Goal: Transaction & Acquisition: Book appointment/travel/reservation

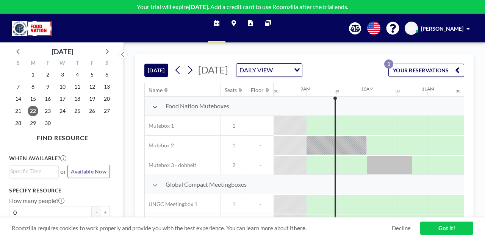
scroll to position [0, 515]
click at [442, 228] on link "Got it!" at bounding box center [446, 227] width 53 height 13
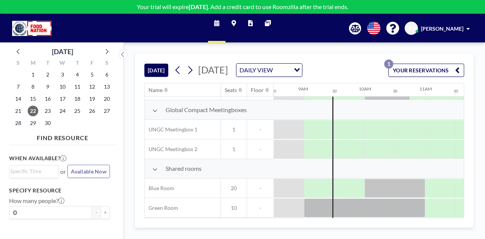
scroll to position [87, 515]
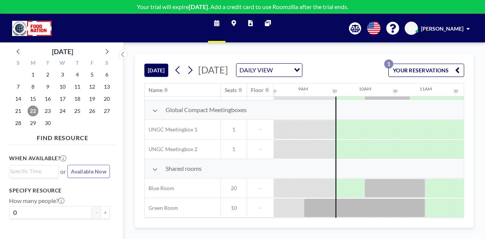
click at [34, 111] on span "22" at bounding box center [33, 111] width 11 height 11
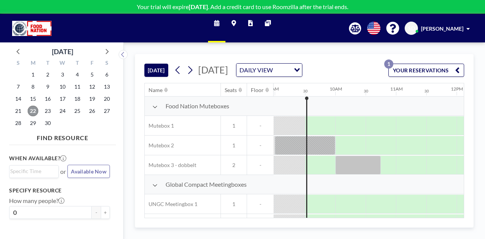
scroll to position [0, 545]
click at [47, 111] on span "23" at bounding box center [47, 111] width 11 height 11
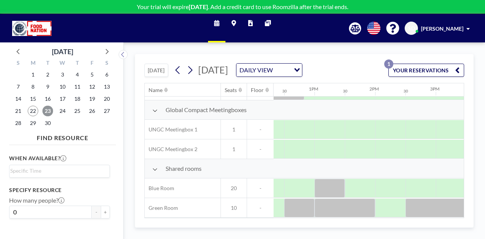
scroll to position [87, 749]
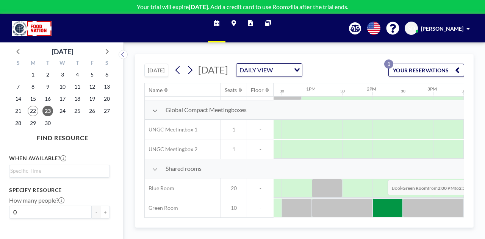
click at [381, 210] on div at bounding box center [387, 207] width 30 height 19
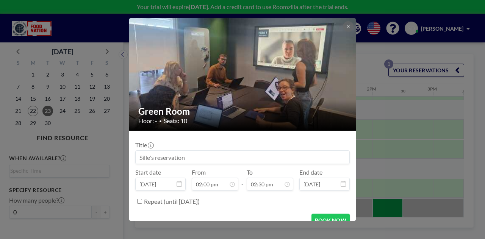
click at [381, 210] on div "Green Room Floor: - • Seats: 10 Title Start date [DATE] From 02:00 pm - To 02:3…" at bounding box center [242, 119] width 485 height 239
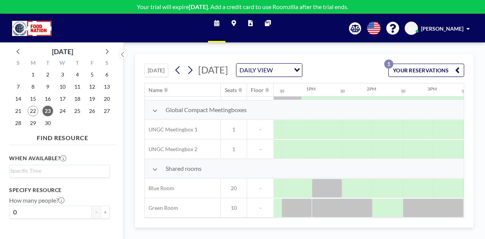
click at [381, 210] on div at bounding box center [387, 207] width 30 height 19
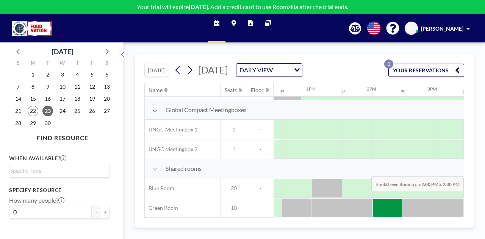
click at [392, 206] on div at bounding box center [387, 207] width 30 height 19
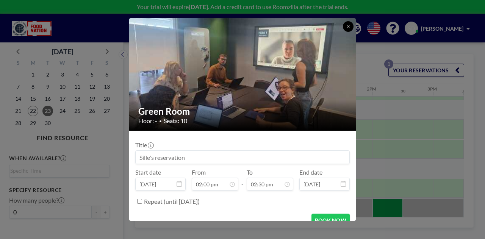
click at [346, 28] on icon at bounding box center [348, 26] width 5 height 5
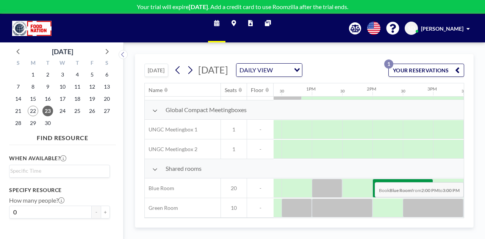
drag, startPoint x: 390, startPoint y: 189, endPoint x: 419, endPoint y: 186, distance: 30.0
click at [419, 186] on div at bounding box center [402, 188] width 61 height 19
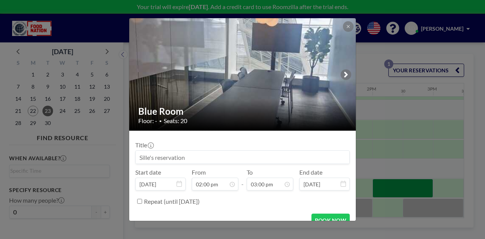
scroll to position [11, 0]
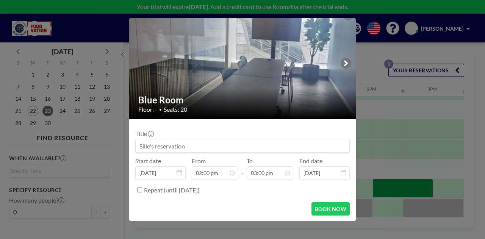
click at [215, 147] on input at bounding box center [243, 145] width 214 height 13
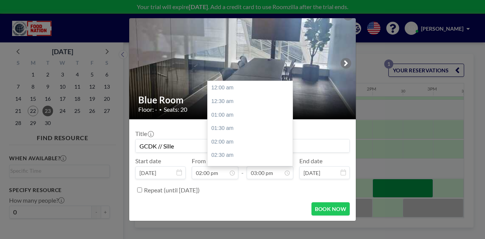
scroll to position [404, 0]
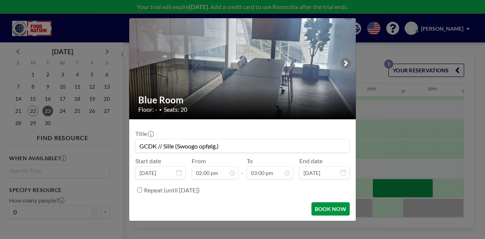
type input "GCDK // Sille (Swoogo opfølg.)"
click at [326, 203] on button "BOOK NOW" at bounding box center [330, 208] width 38 height 13
